Goal: Task Accomplishment & Management: Use online tool/utility

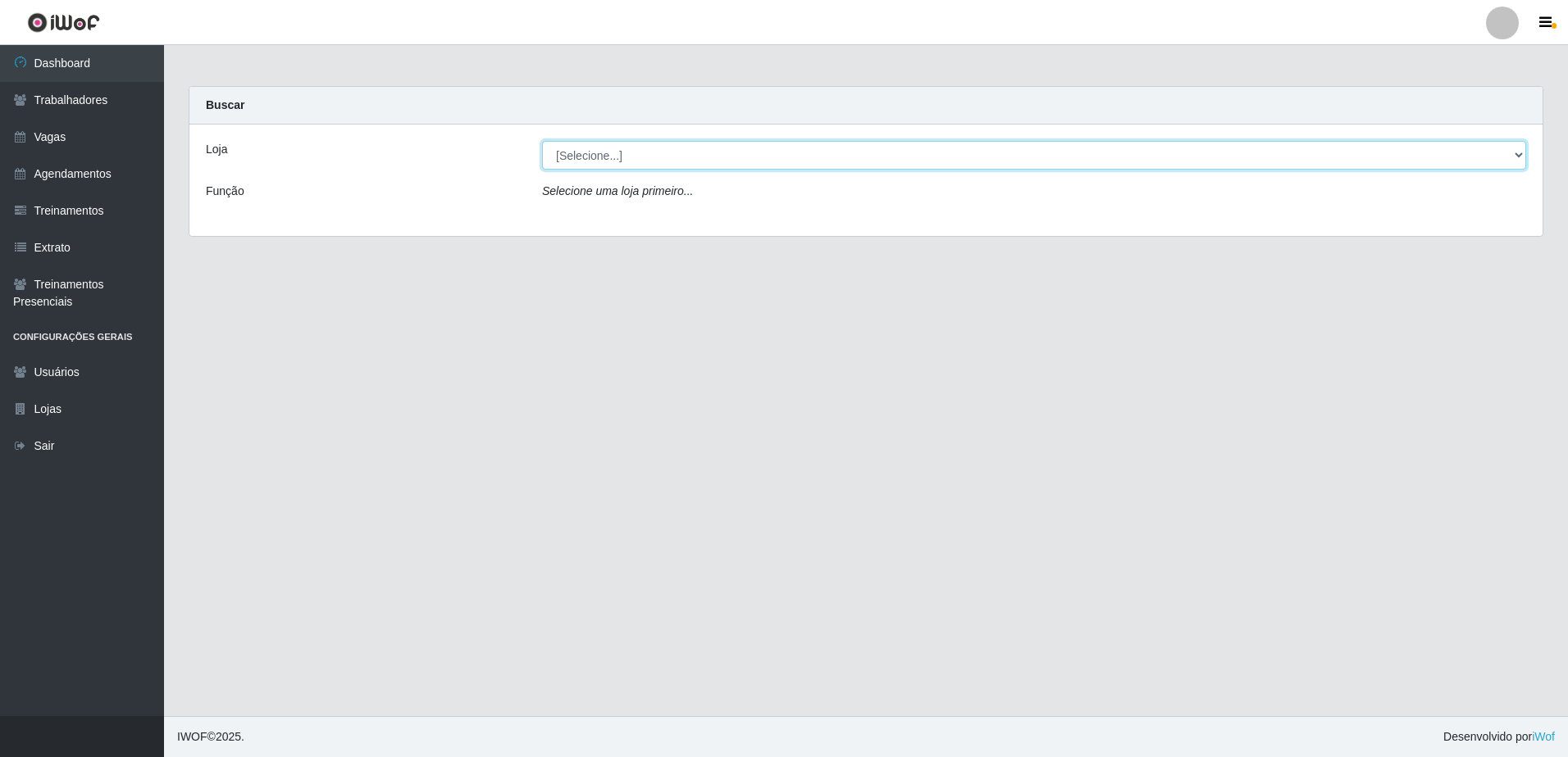
click at [1522, 156] on select "[Selecione...] [GEOGRAPHIC_DATA] - [GEOGRAPHIC_DATA] [GEOGRAPHIC_DATA] - [GEOGR…" at bounding box center [1034, 156] width 984 height 29
select select "505"
click at [542, 141] on select "[Selecione...] [GEOGRAPHIC_DATA] - [GEOGRAPHIC_DATA] [GEOGRAPHIC_DATA] - [GEOGR…" at bounding box center [1034, 156] width 984 height 29
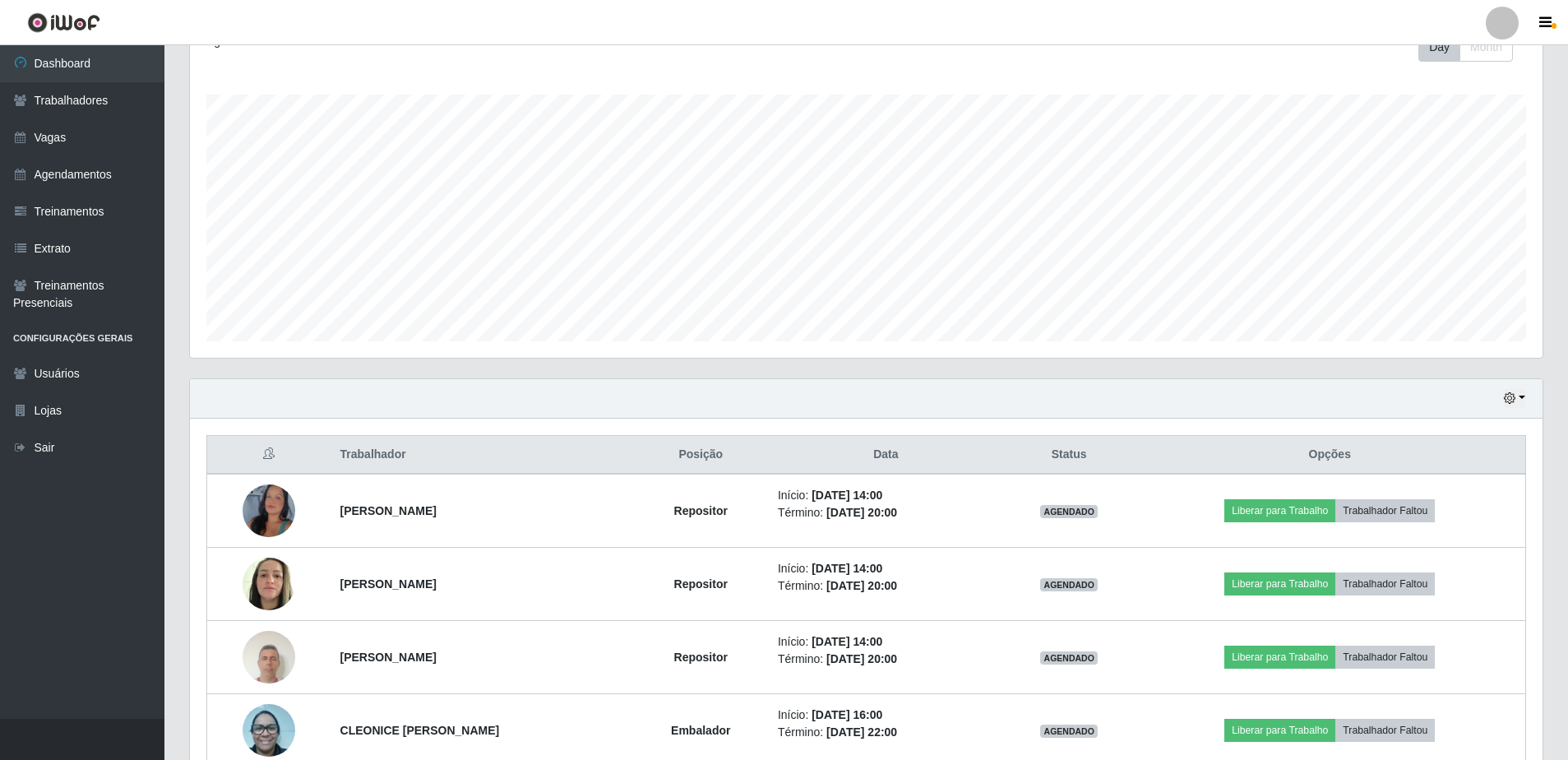
scroll to position [405, 0]
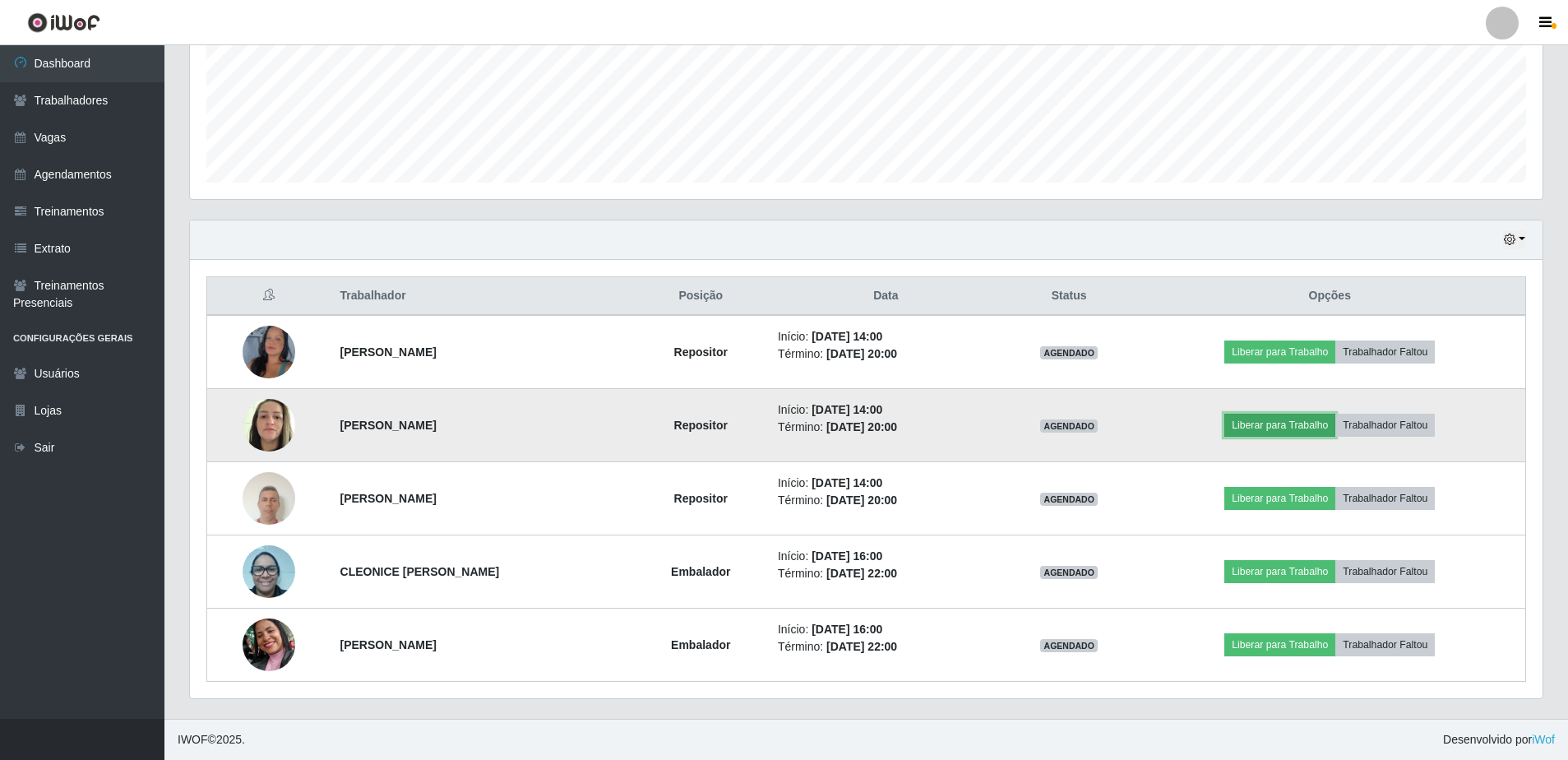
click at [1299, 421] on button "Liberar para Trabalho" at bounding box center [1280, 425] width 111 height 23
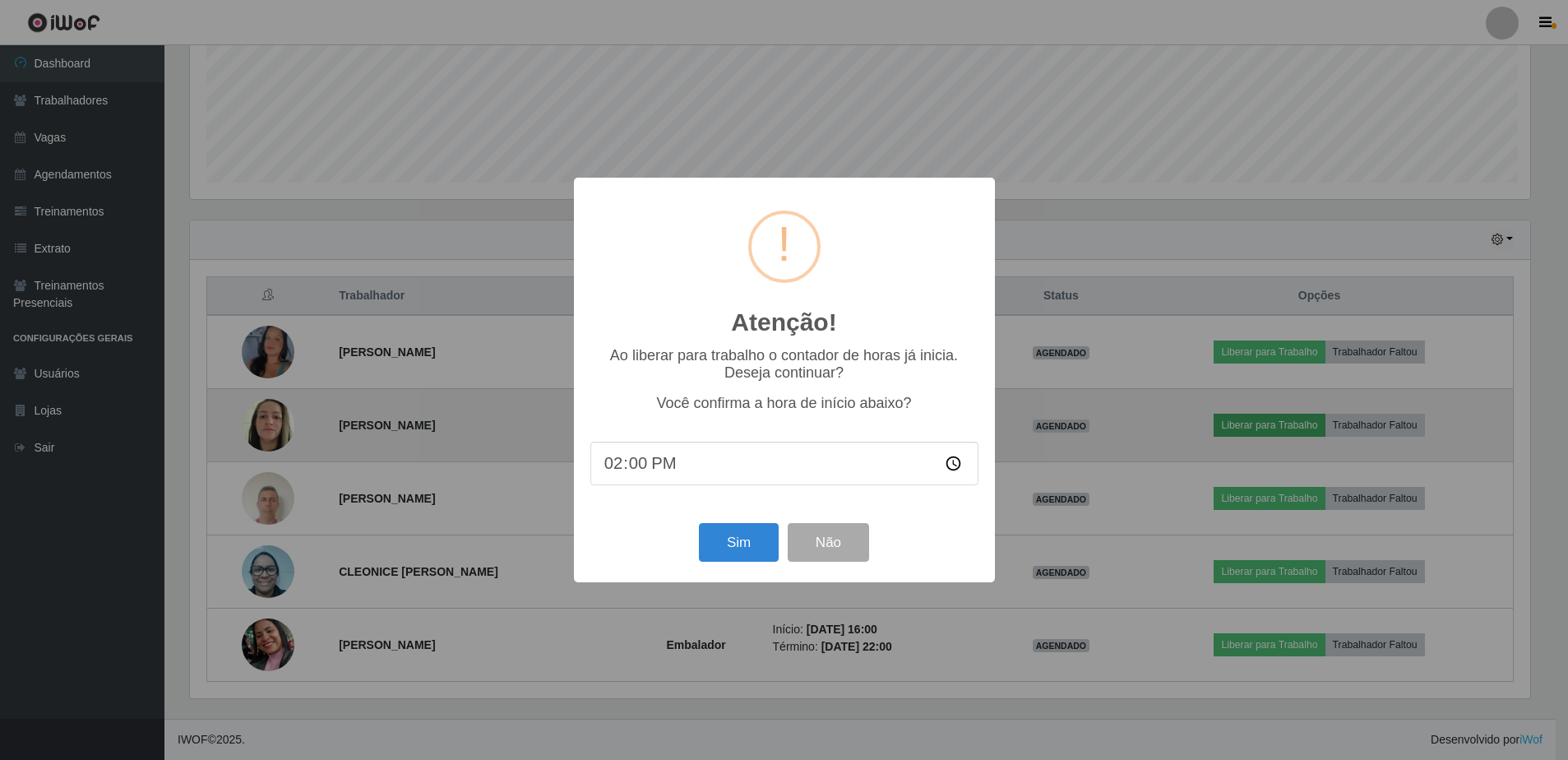
scroll to position [341, 1344]
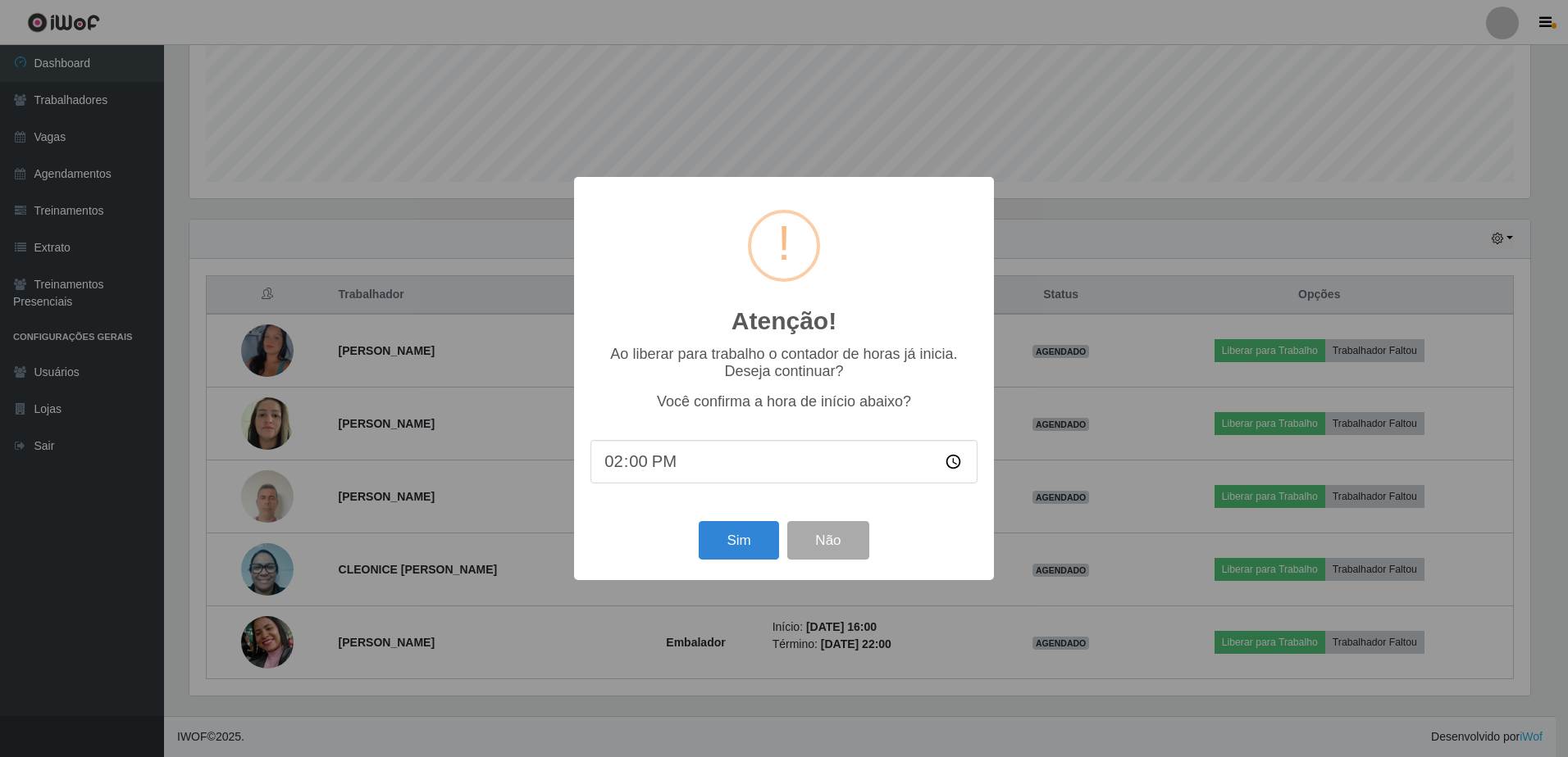
click at [1085, 202] on div "Atenção! × Ao liberar para trabalho o contador de horas já inicia. Deseja conti…" at bounding box center [784, 378] width 1568 height 757
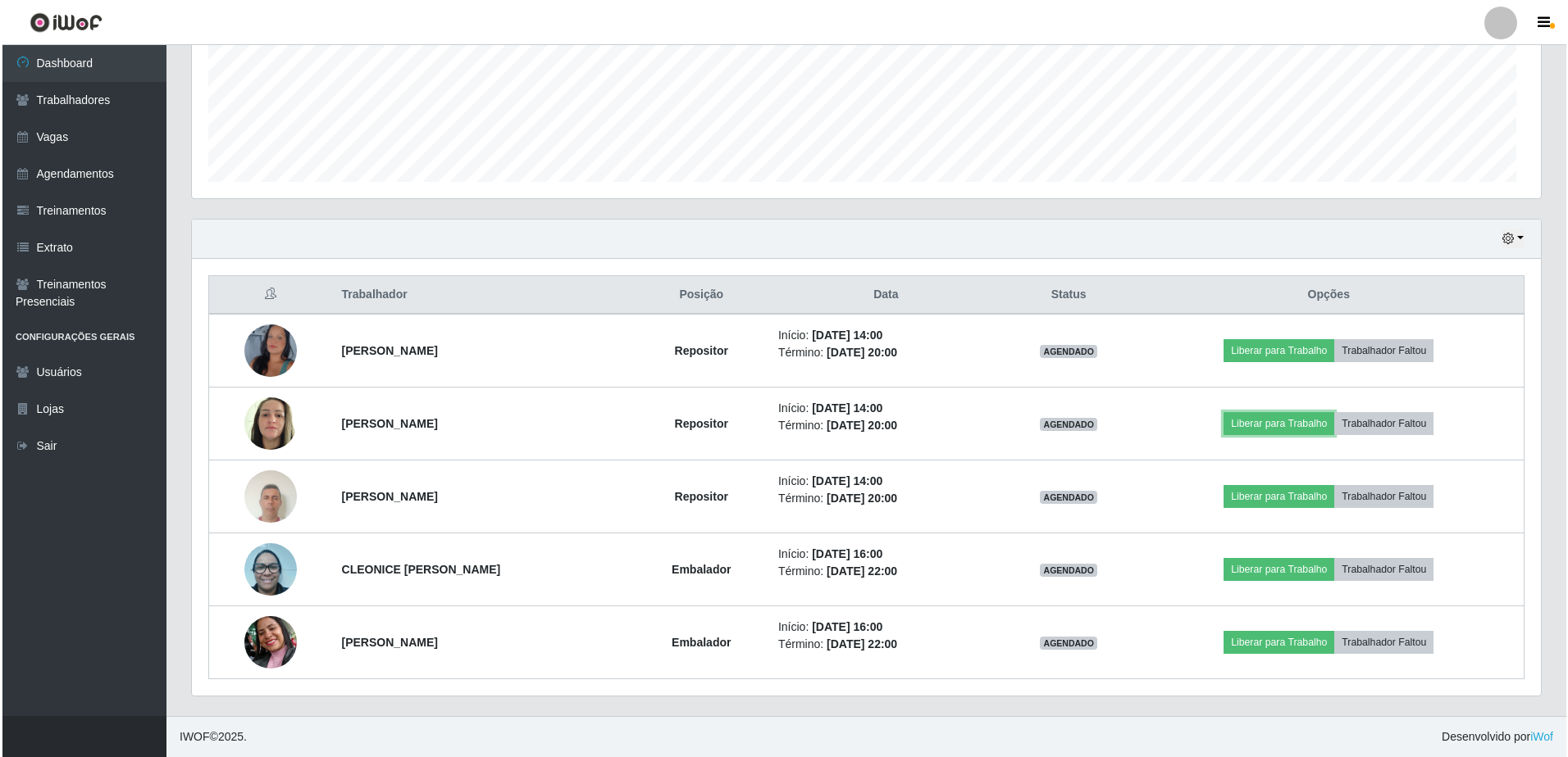
scroll to position [340, 1349]
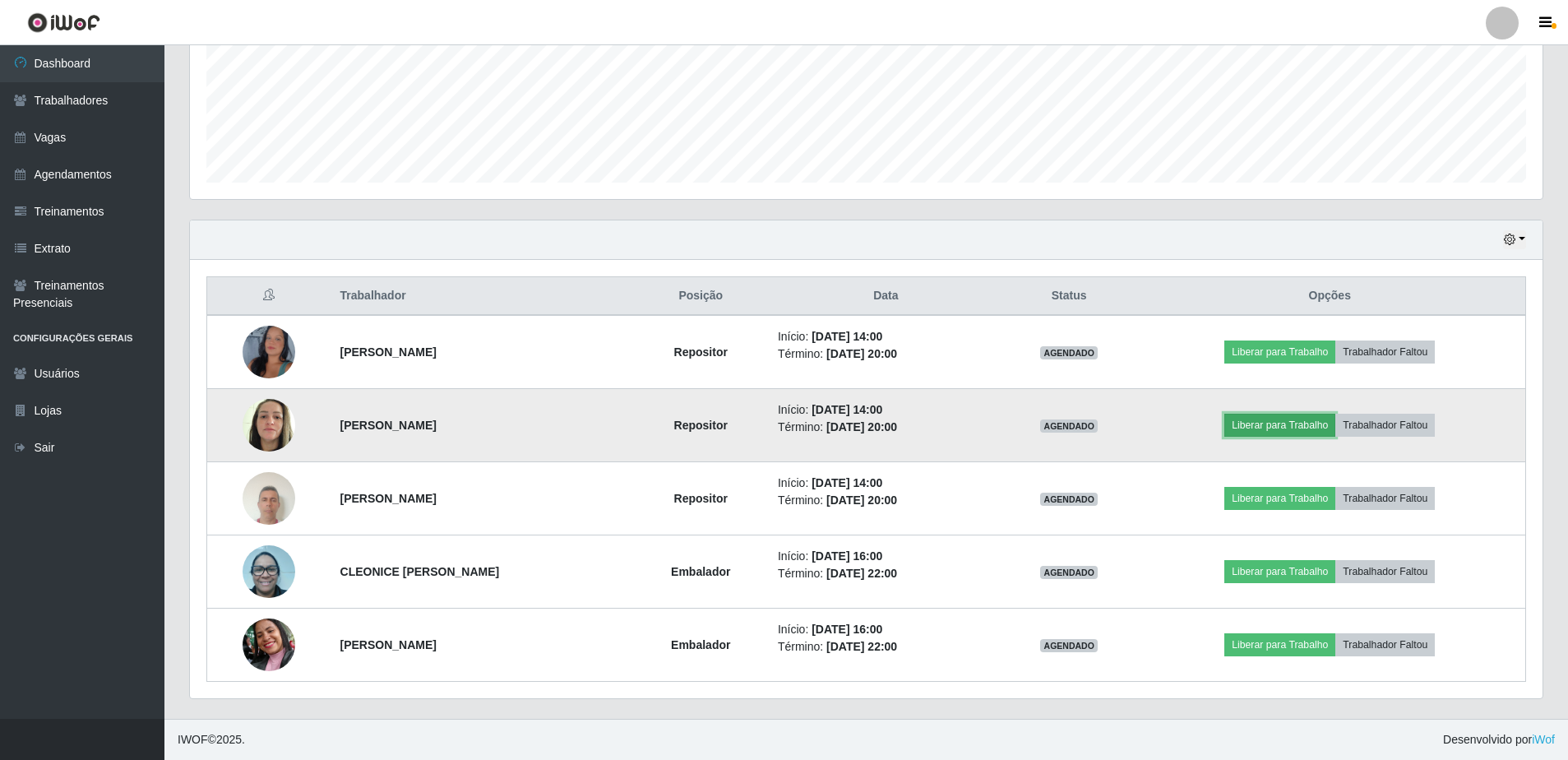
click at [1311, 425] on button "Liberar para Trabalho" at bounding box center [1280, 425] width 111 height 23
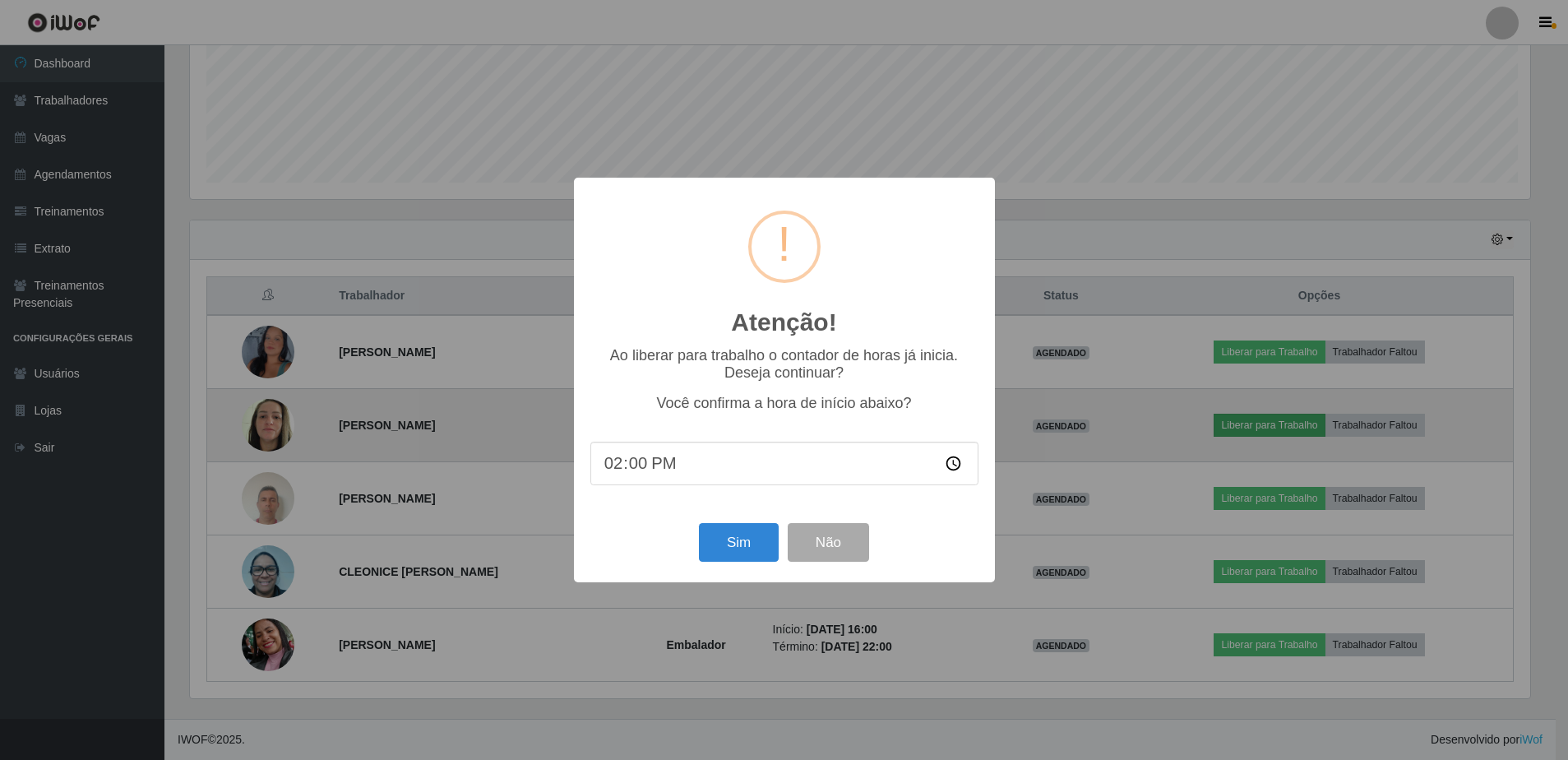
scroll to position [341, 1344]
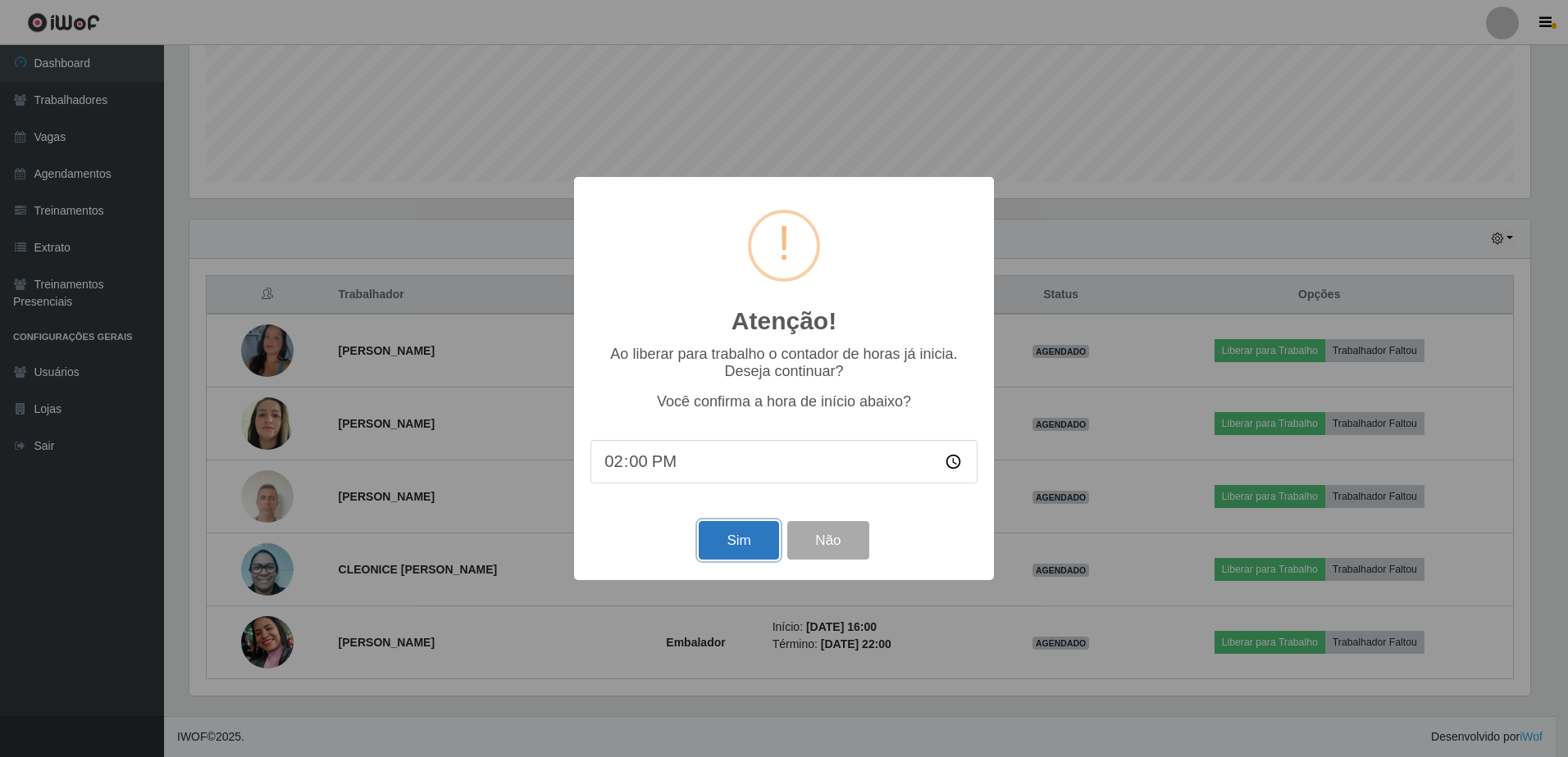
click at [752, 540] on button "Sim" at bounding box center [738, 541] width 80 height 39
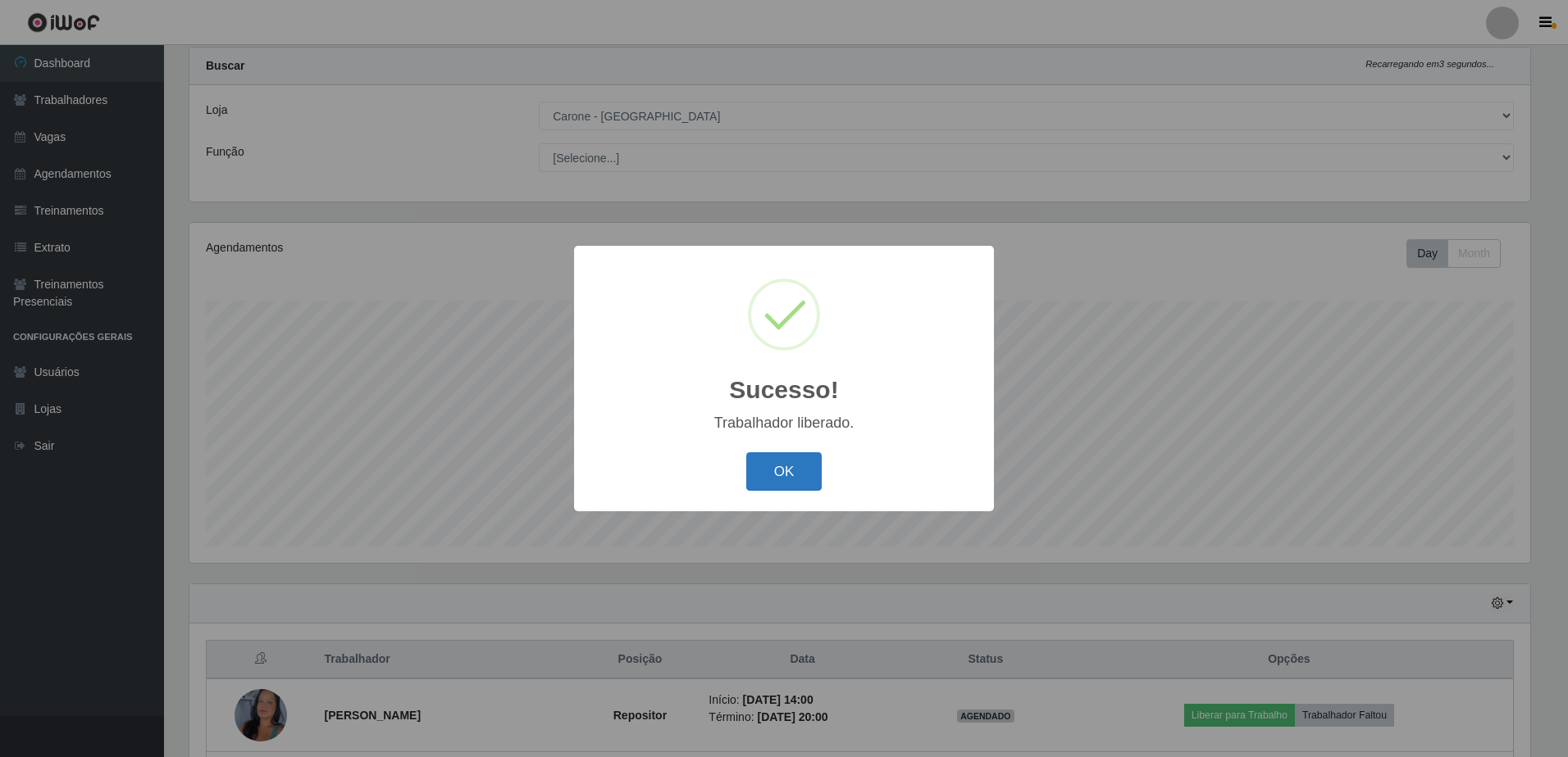
click at [791, 480] on button "OK" at bounding box center [784, 472] width 77 height 39
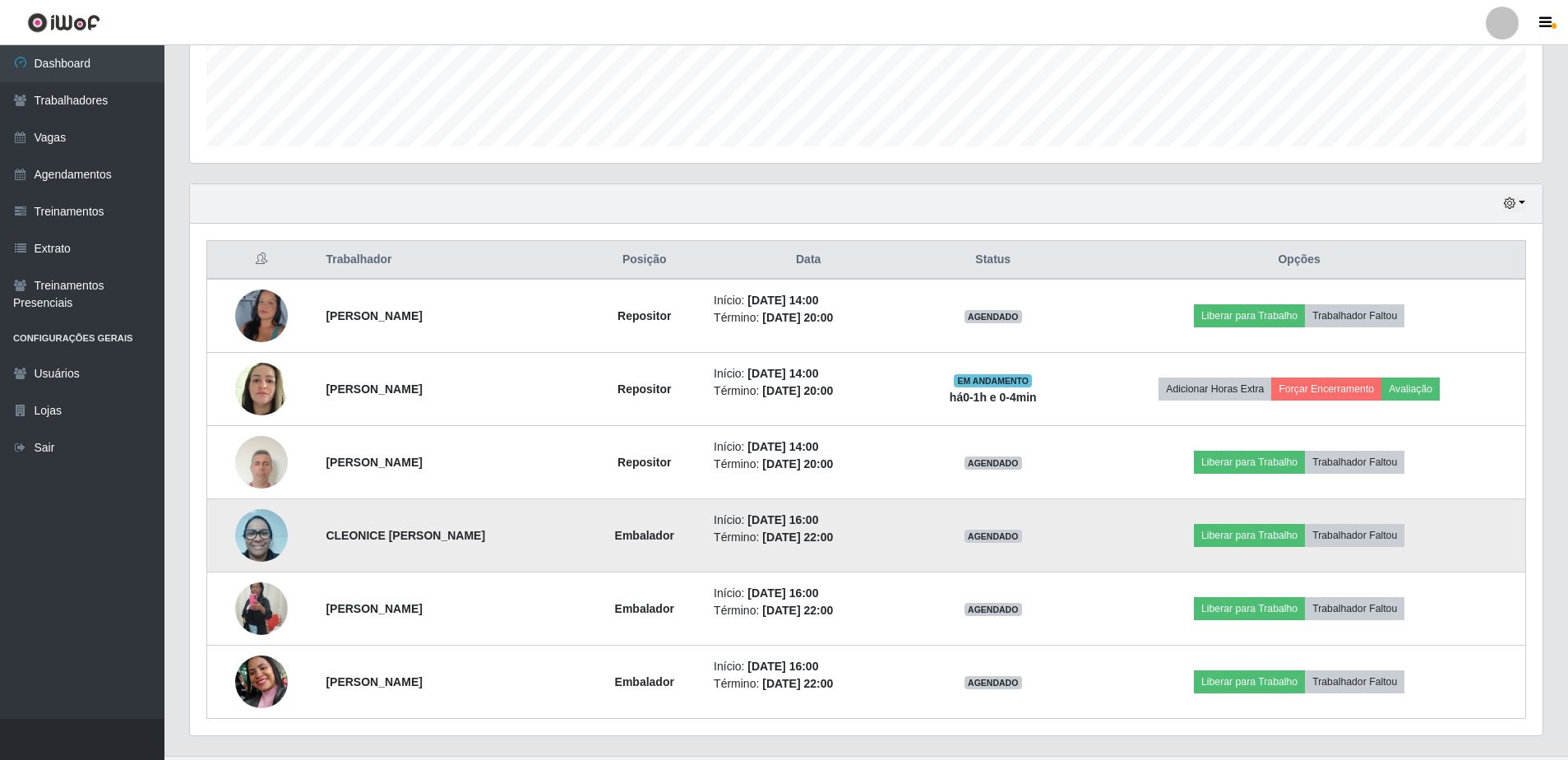
scroll to position [479, 0]
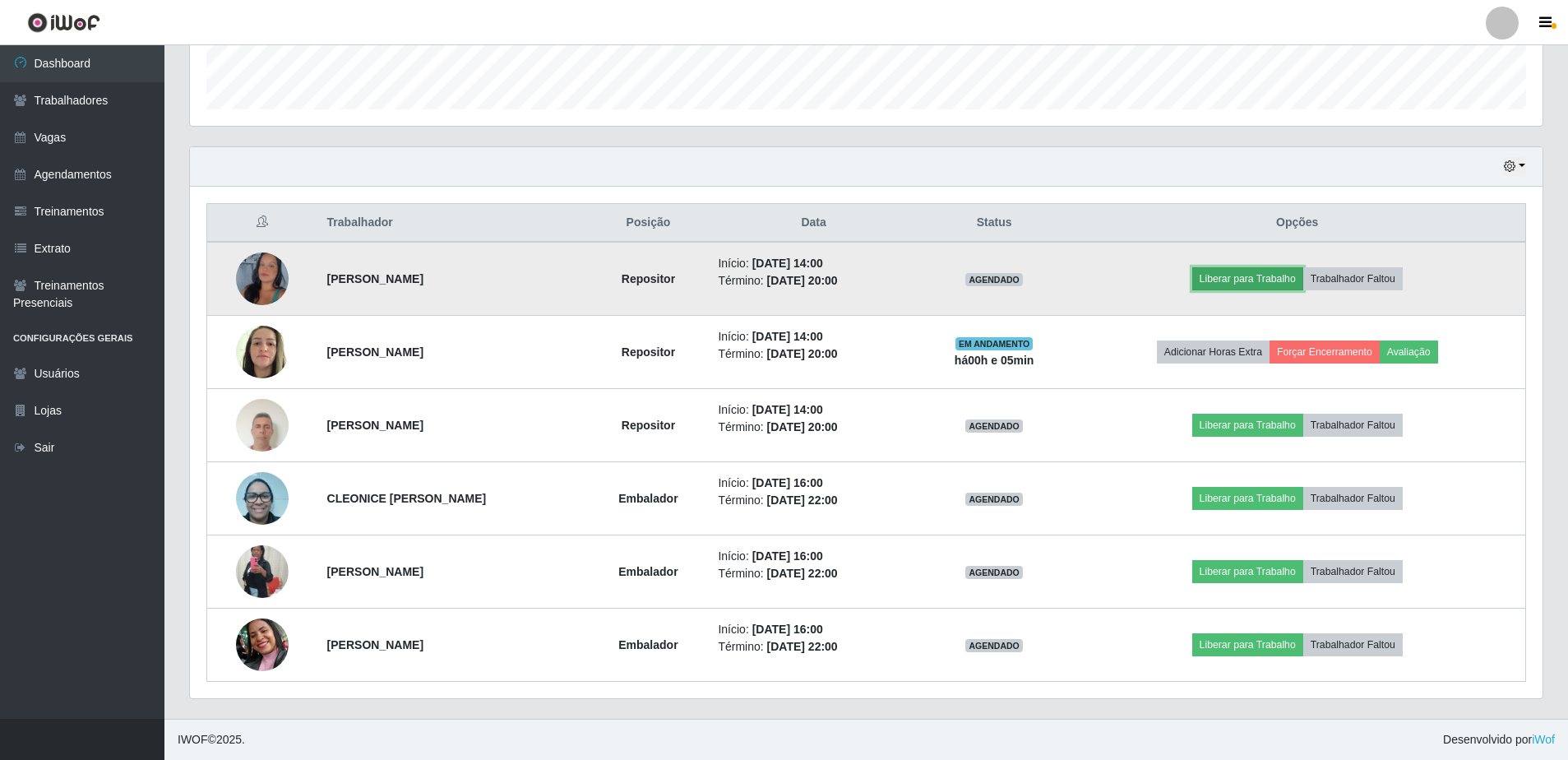
click at [1300, 274] on button "Liberar para Trabalho" at bounding box center [1248, 279] width 111 height 23
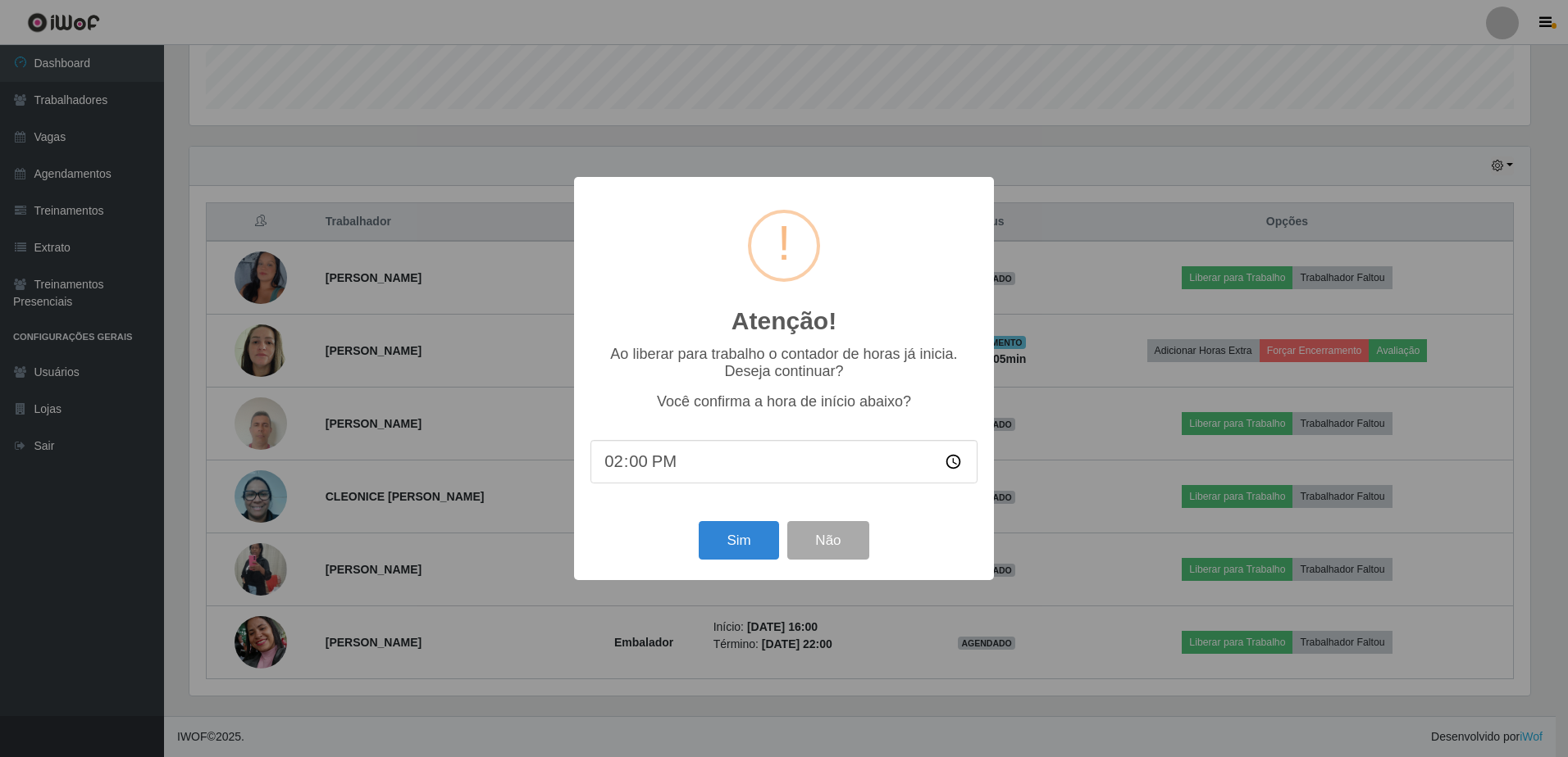
click at [655, 478] on input "14:00" at bounding box center [784, 462] width 387 height 44
click at [633, 466] on input "14:00" at bounding box center [784, 462] width 387 height 44
type input "14:05"
click at [741, 543] on button "Sim" at bounding box center [738, 541] width 80 height 39
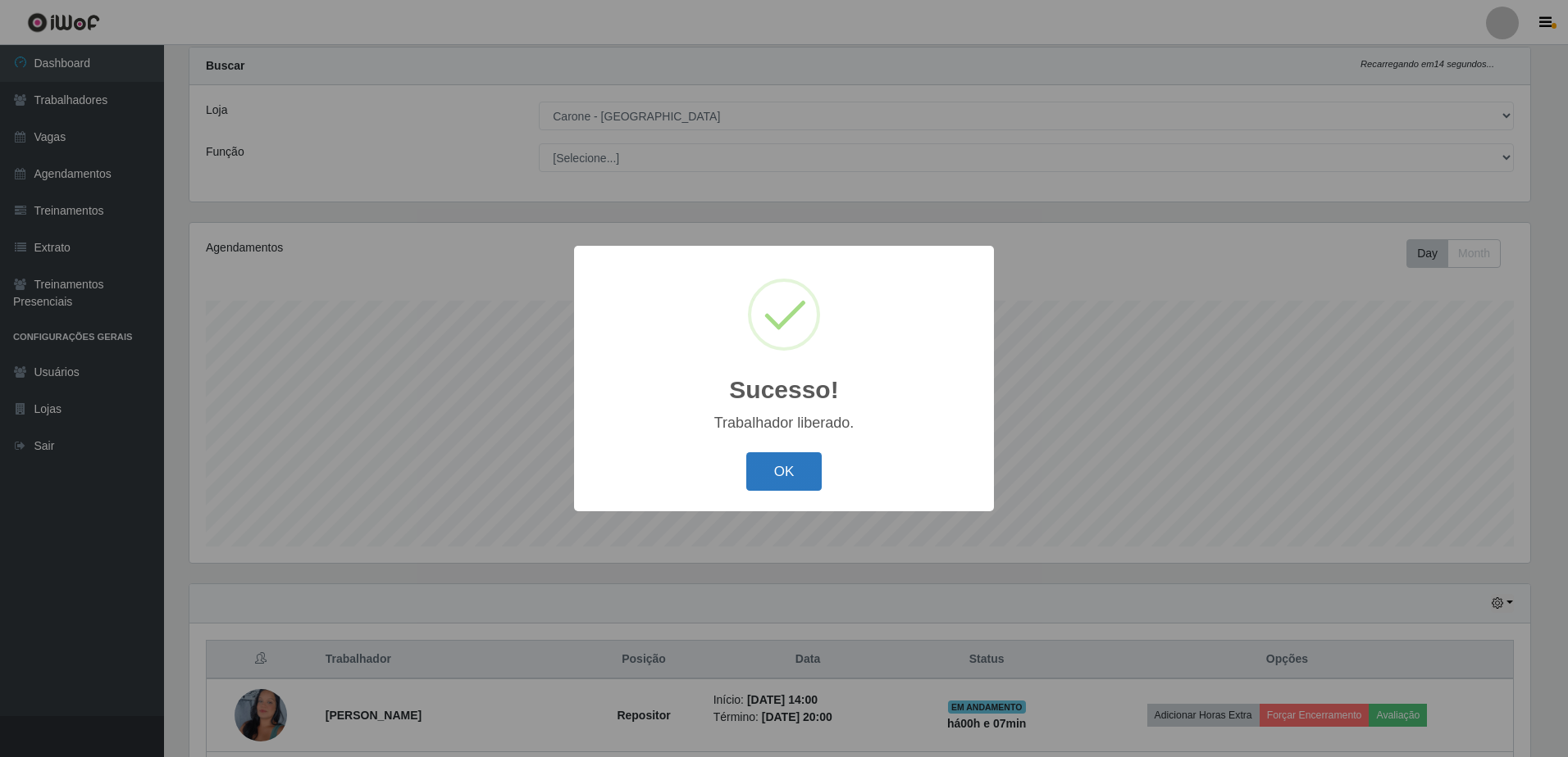
click at [793, 464] on button "OK" at bounding box center [784, 472] width 77 height 39
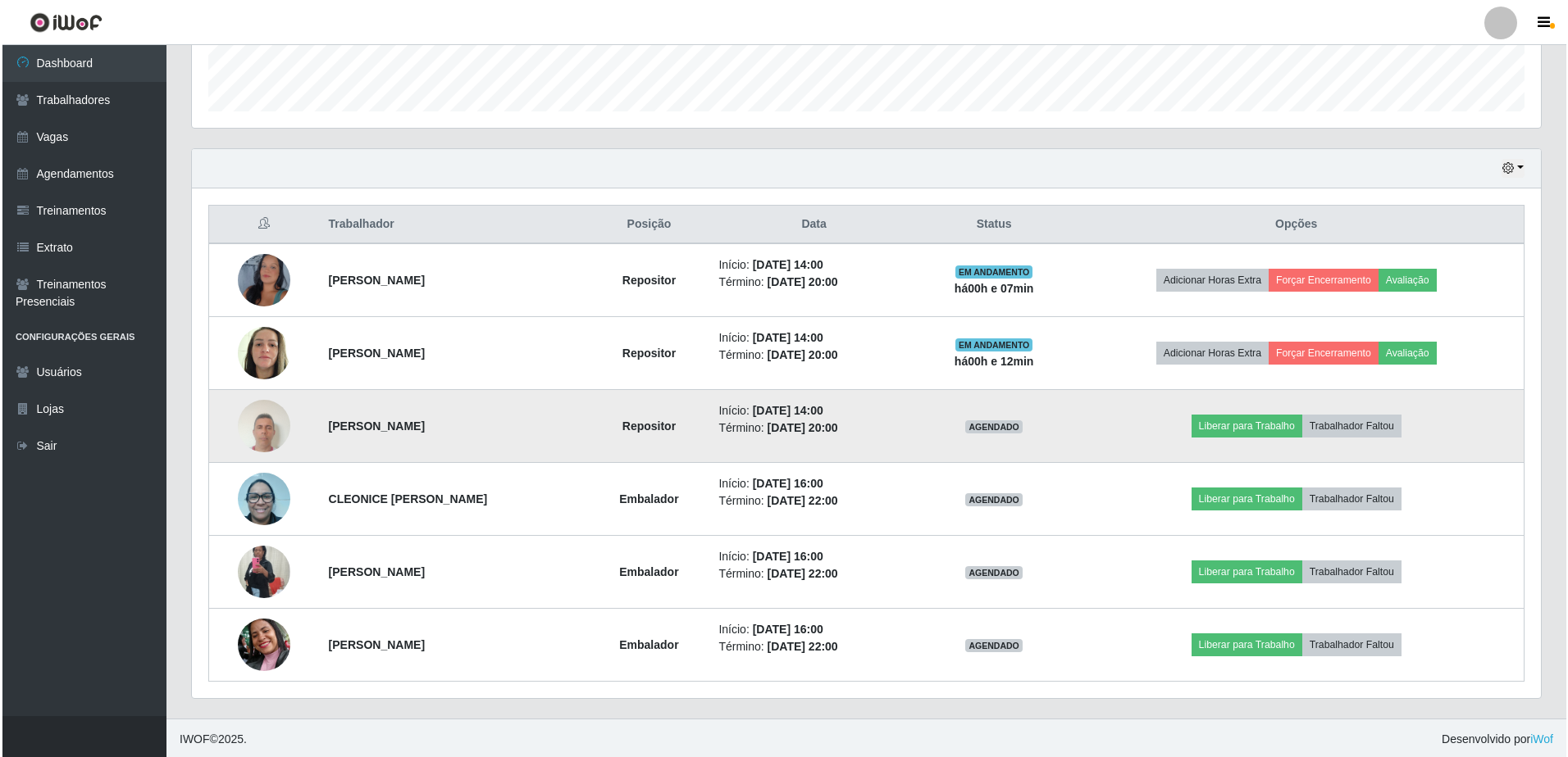
scroll to position [477, 0]
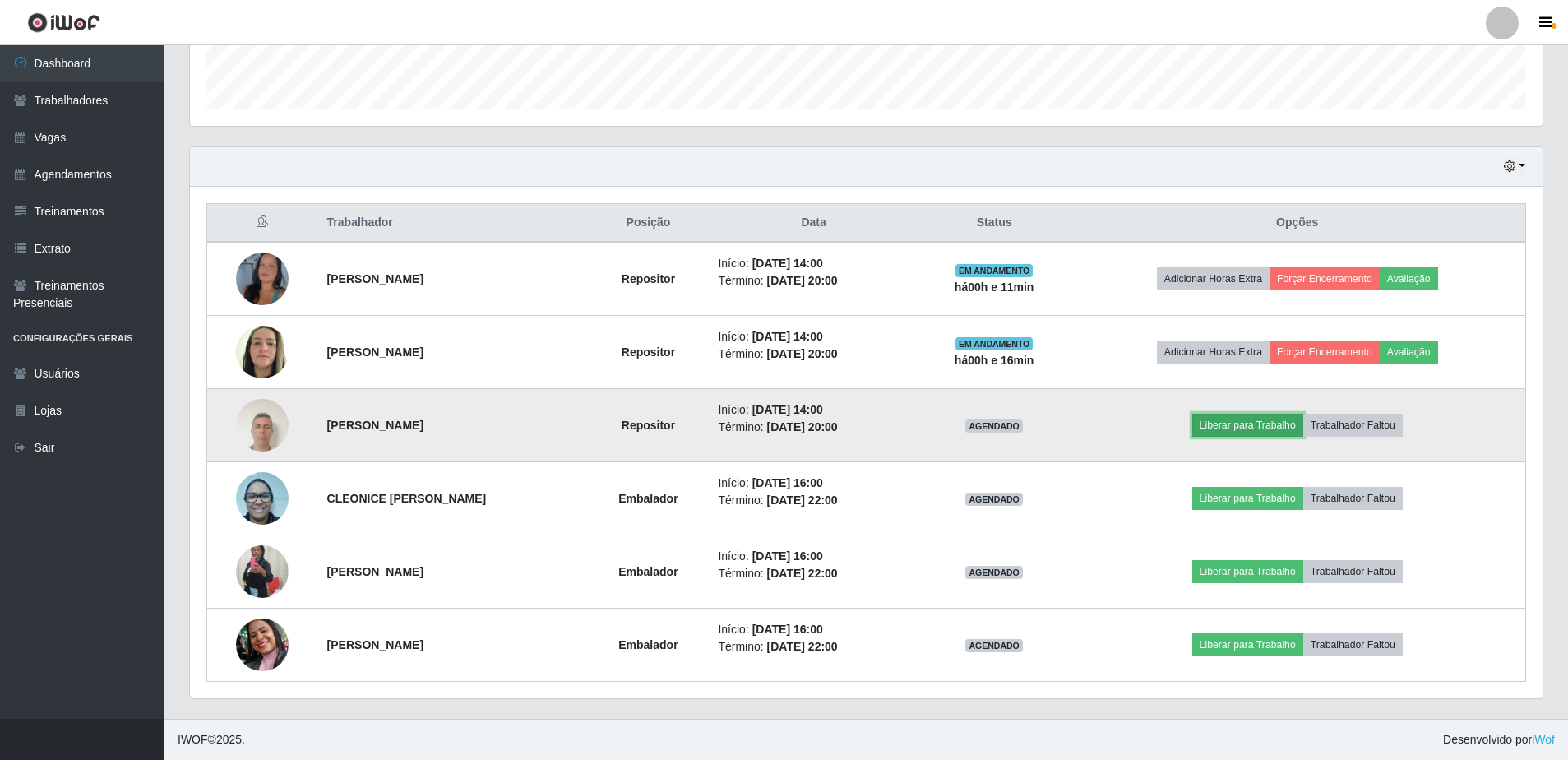
click at [1276, 433] on button "Liberar para Trabalho" at bounding box center [1248, 425] width 111 height 23
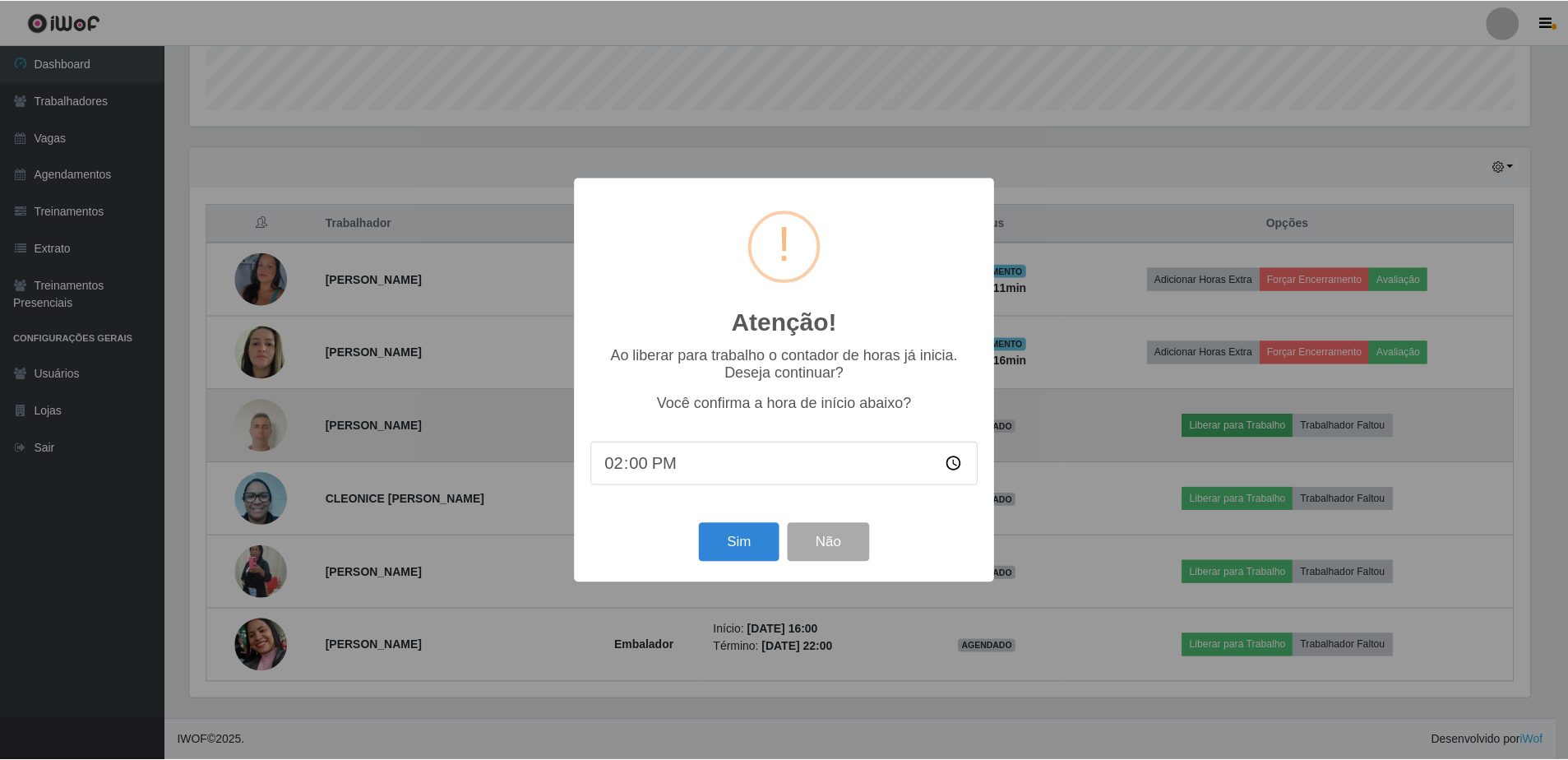
scroll to position [341, 1344]
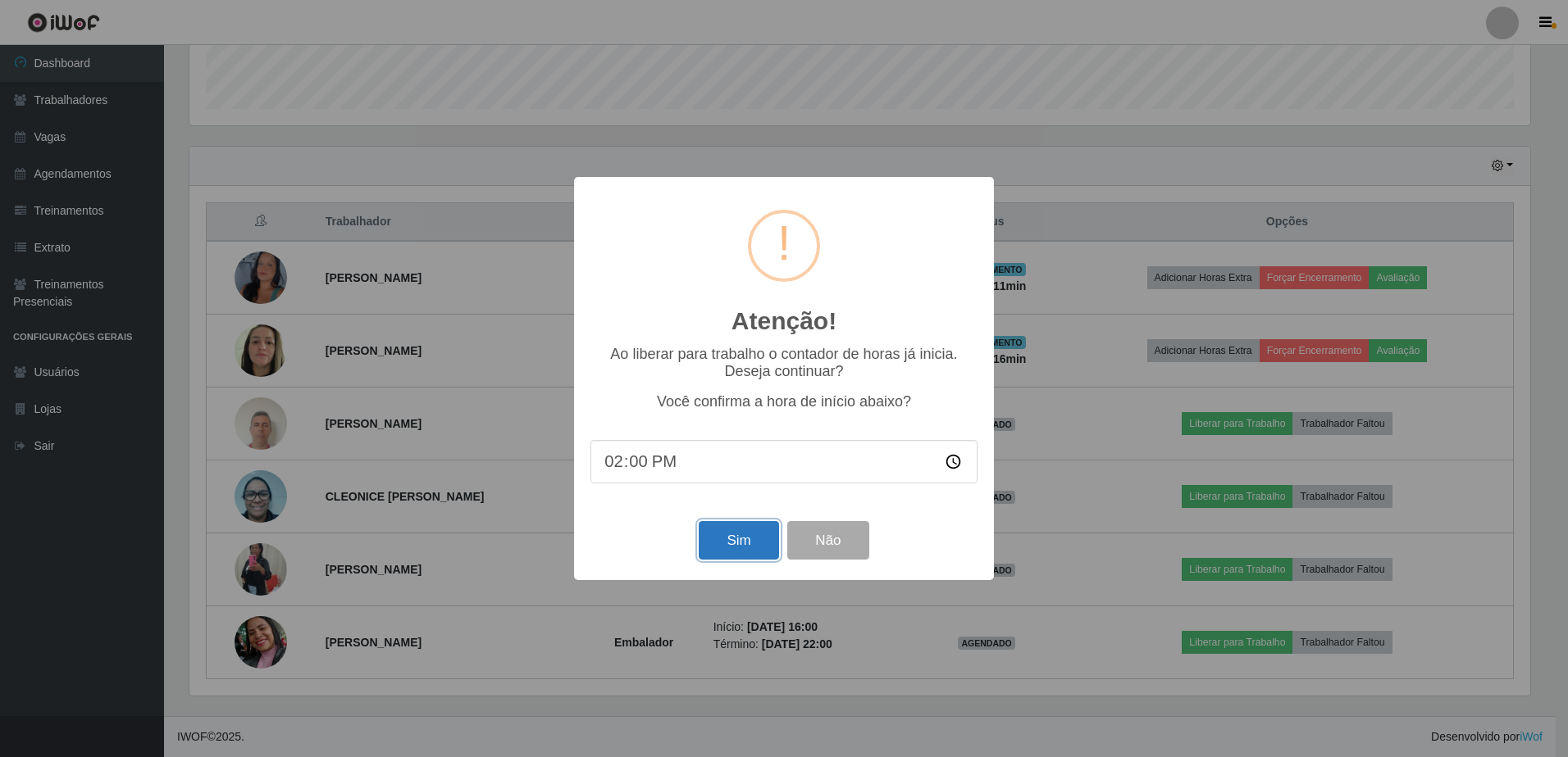
click at [742, 538] on button "Sim" at bounding box center [738, 541] width 80 height 39
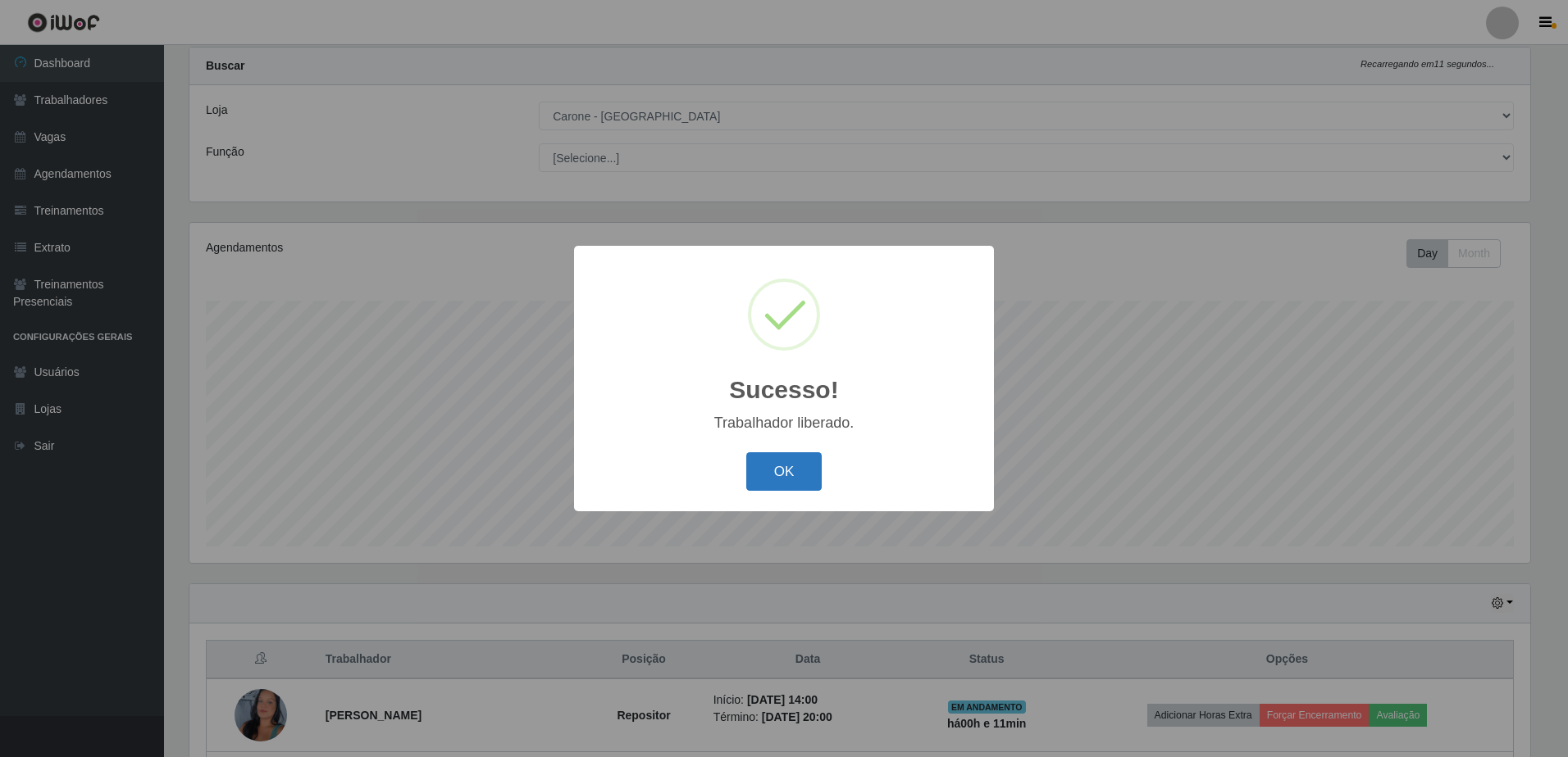
click at [783, 470] on button "OK" at bounding box center [784, 472] width 77 height 39
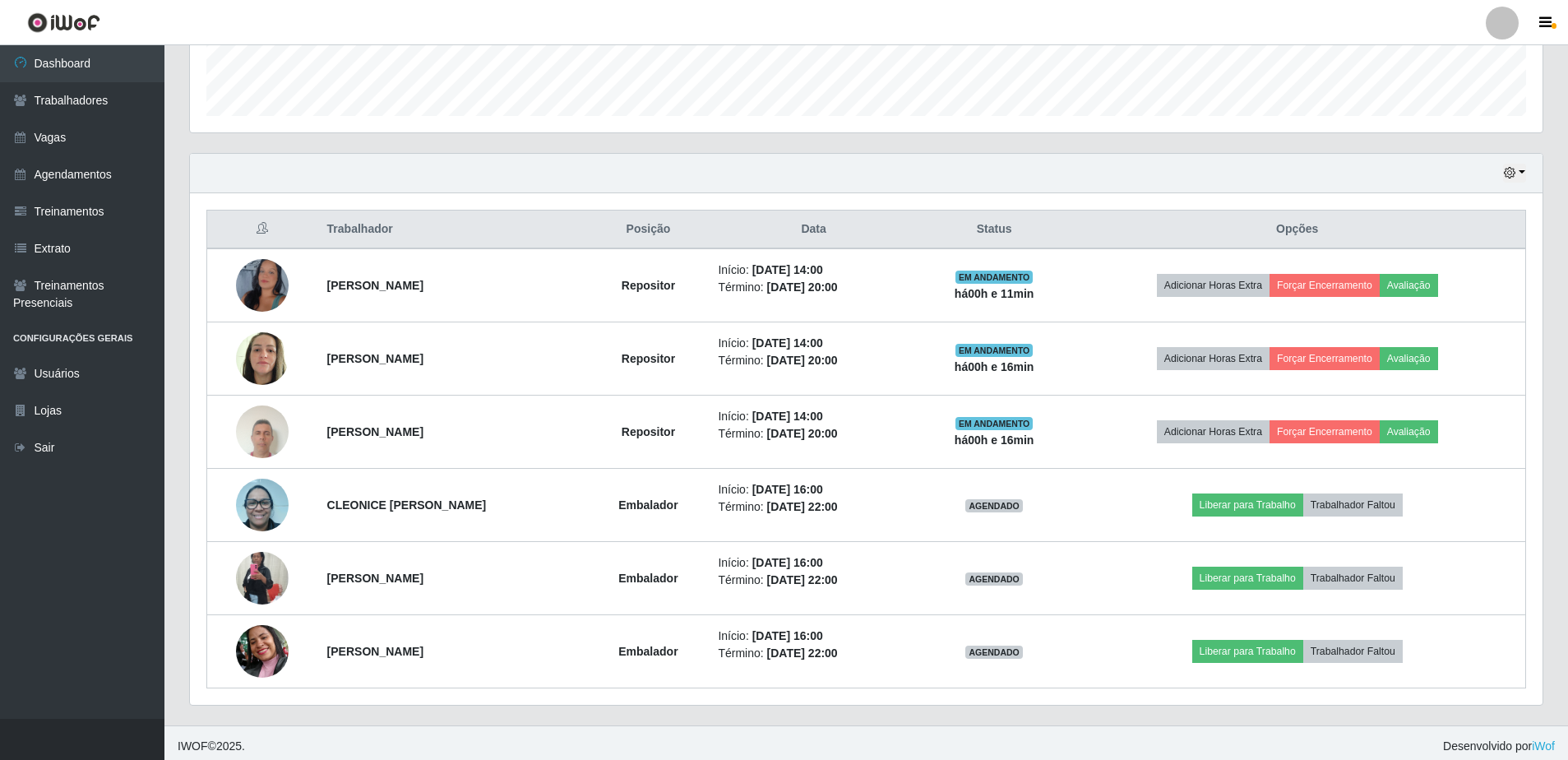
scroll to position [479, 0]
